Goal: Information Seeking & Learning: Learn about a topic

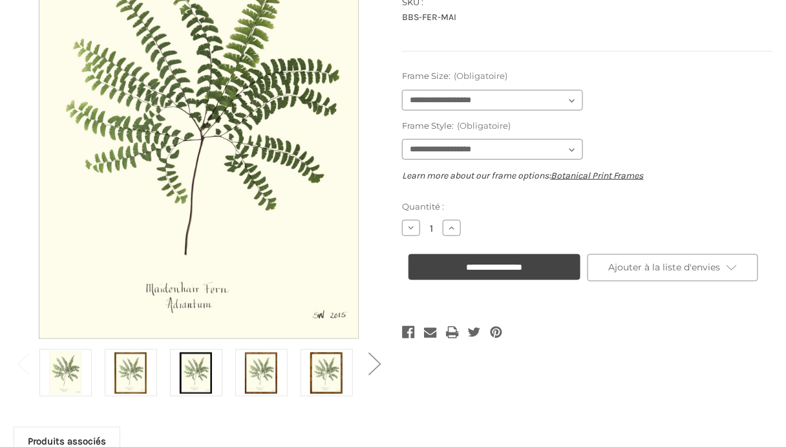
scroll to position [231, 0]
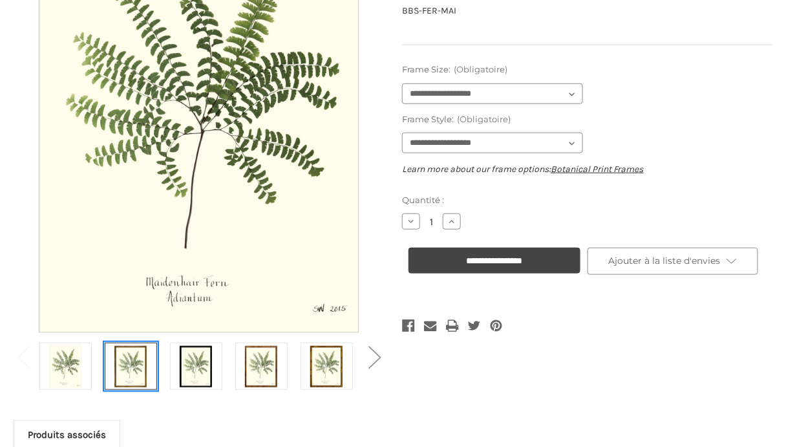
click at [149, 364] on link at bounding box center [131, 366] width 52 height 47
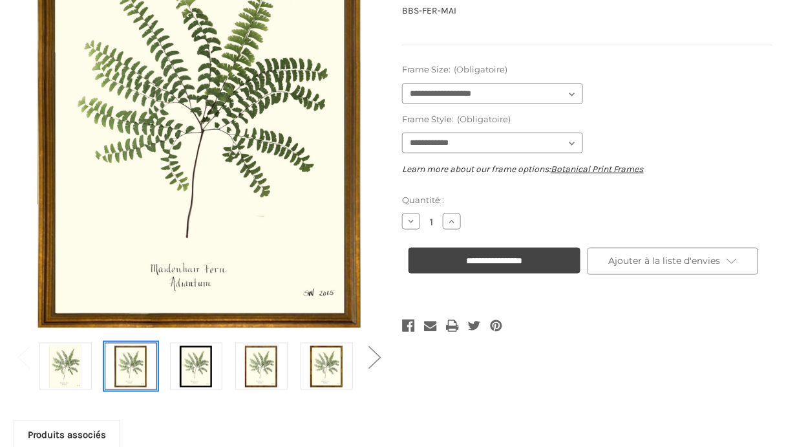
click at [136, 363] on img at bounding box center [130, 366] width 32 height 43
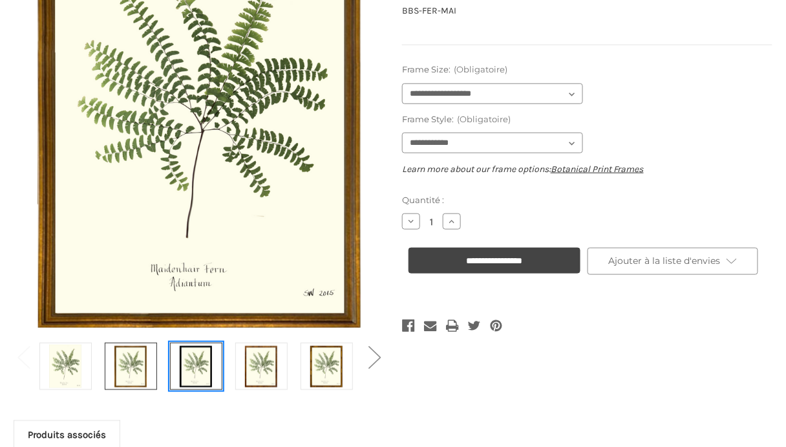
click at [191, 362] on img at bounding box center [196, 366] width 32 height 43
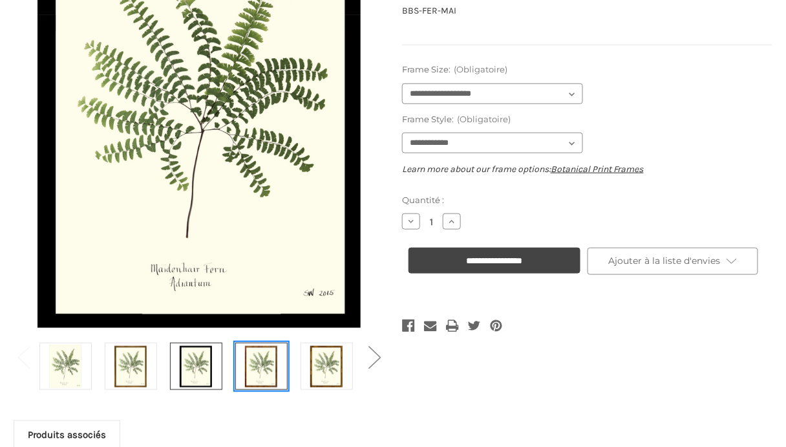
click at [263, 366] on img at bounding box center [261, 366] width 32 height 43
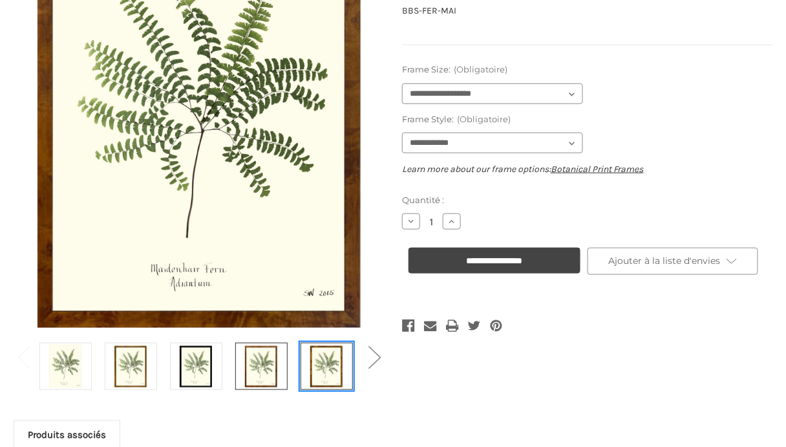
click at [325, 361] on img at bounding box center [326, 366] width 32 height 43
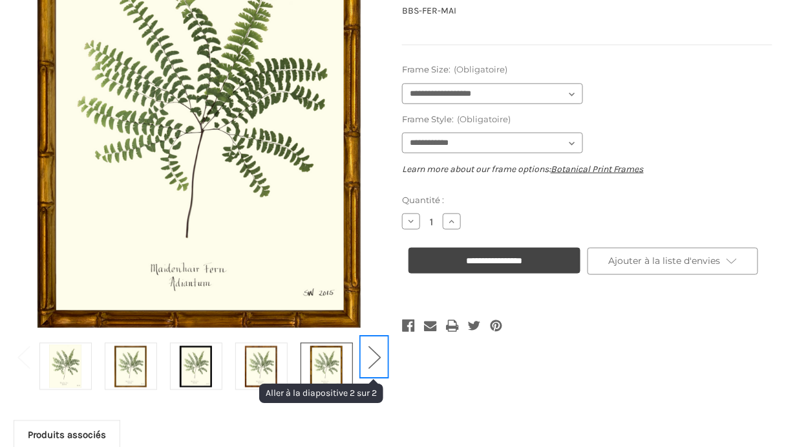
click at [376, 349] on button "Next" at bounding box center [374, 356] width 26 height 39
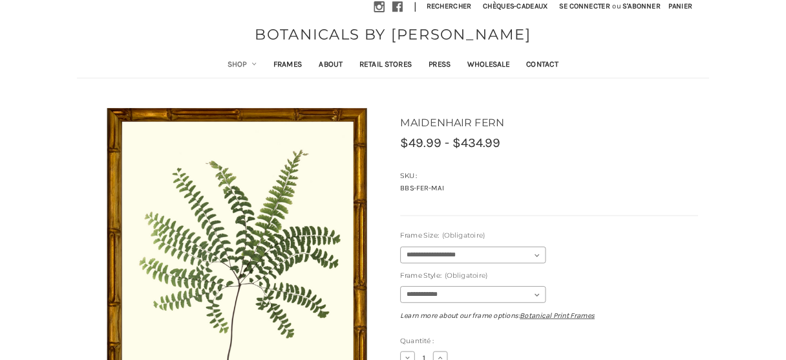
scroll to position [0, 0]
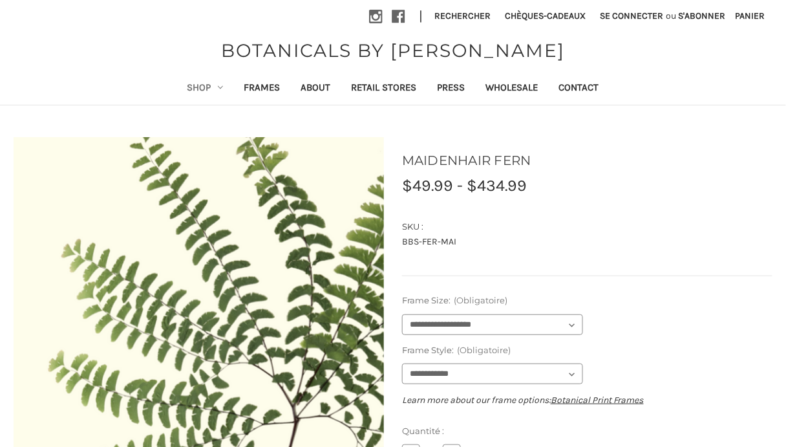
click at [74, 299] on img at bounding box center [290, 397] width 642 height 828
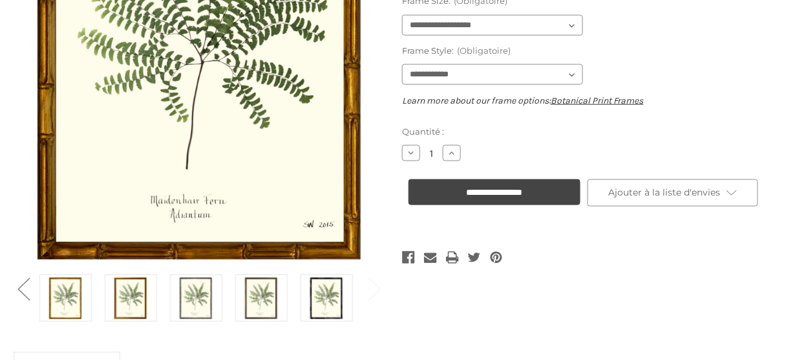
scroll to position [301, 0]
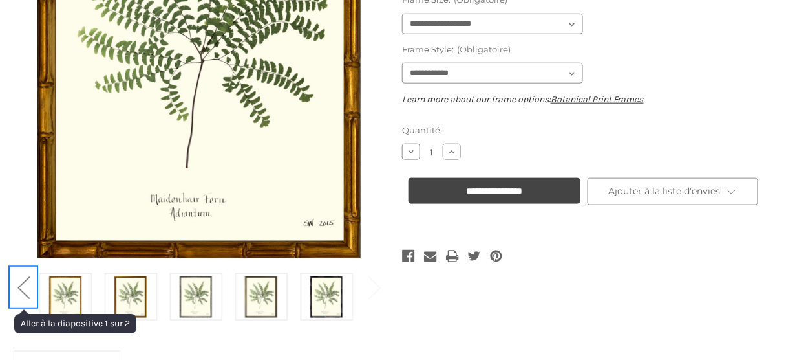
click at [19, 285] on button "Previous" at bounding box center [23, 286] width 26 height 39
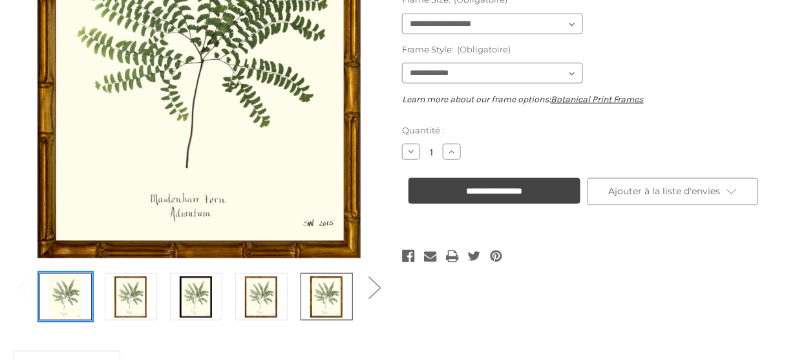
click at [62, 297] on img at bounding box center [65, 296] width 32 height 43
select select "****"
